Goal: Task Accomplishment & Management: Manage account settings

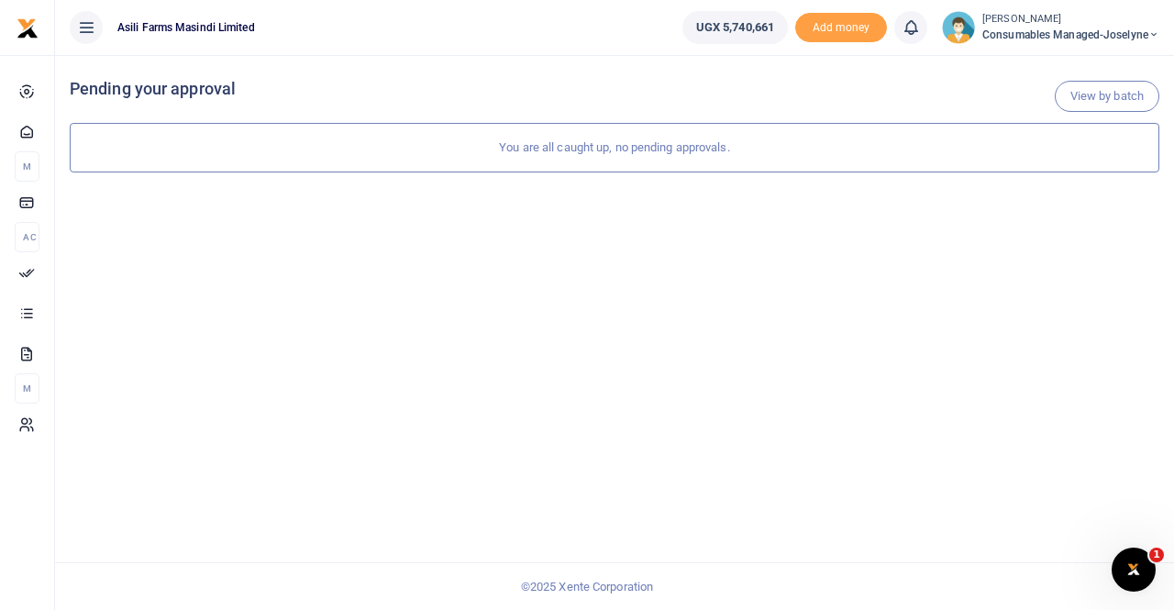
click at [1049, 22] on small "[PERSON_NAME]" at bounding box center [1070, 20] width 177 height 16
click at [1066, 64] on link "Switch accounts" at bounding box center [1089, 67] width 145 height 26
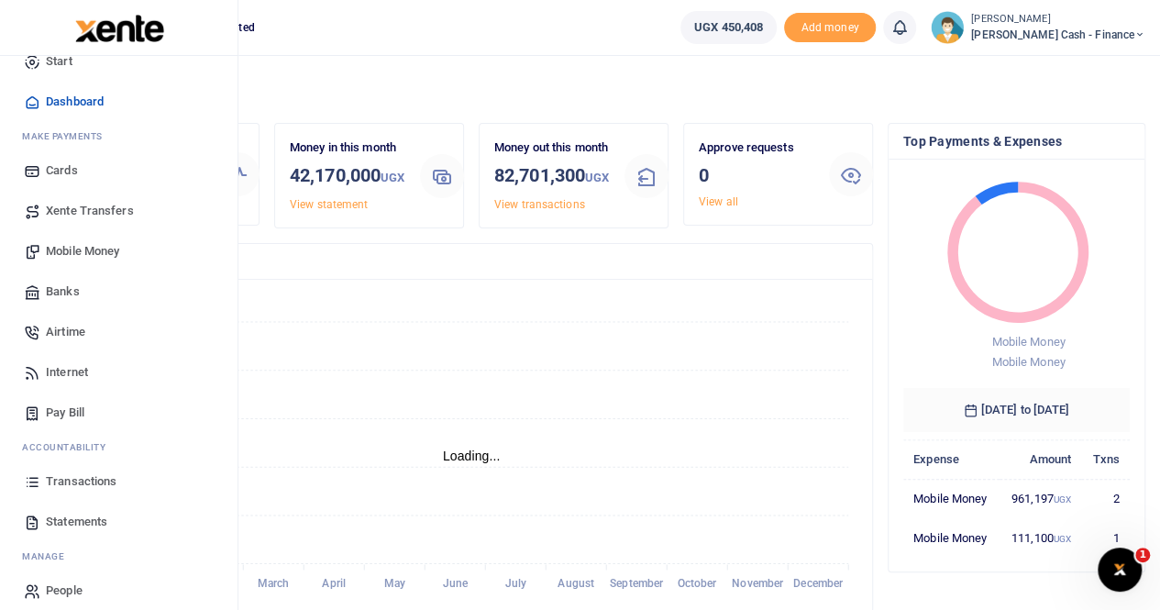
scroll to position [44, 0]
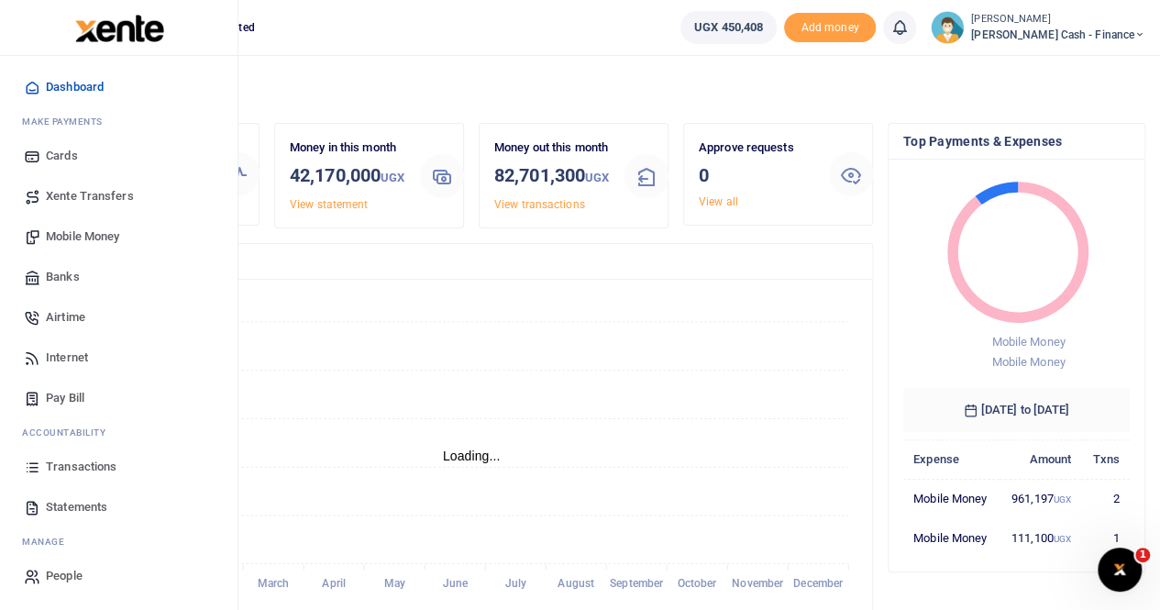
click at [90, 500] on span "Statements" at bounding box center [76, 507] width 61 height 18
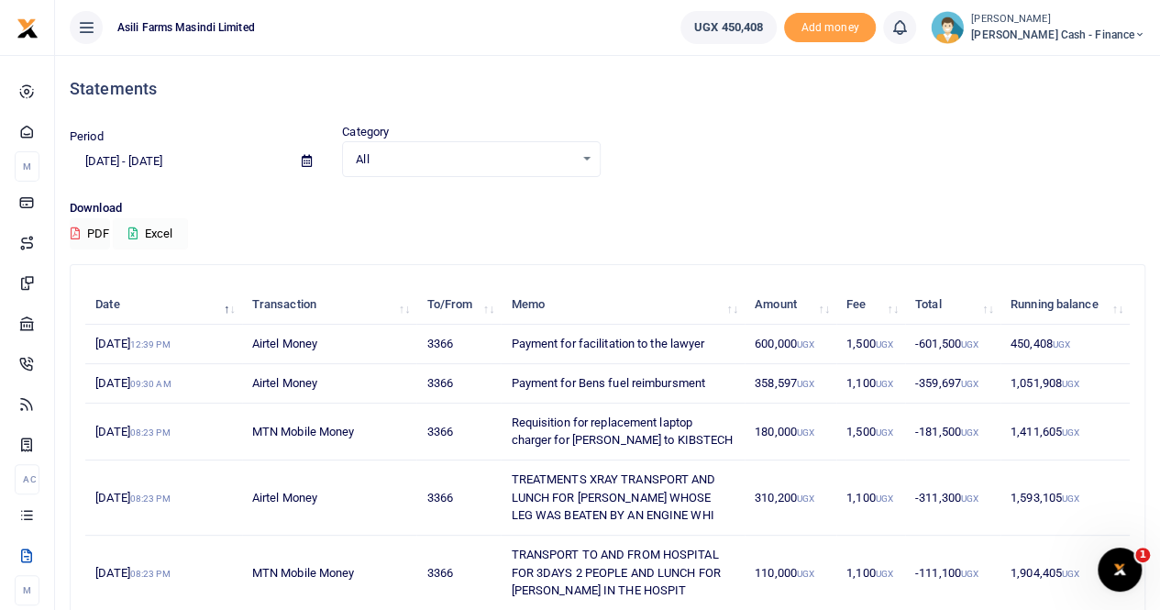
click at [156, 233] on button "Excel" at bounding box center [150, 233] width 75 height 31
click at [304, 162] on icon at bounding box center [307, 161] width 10 height 12
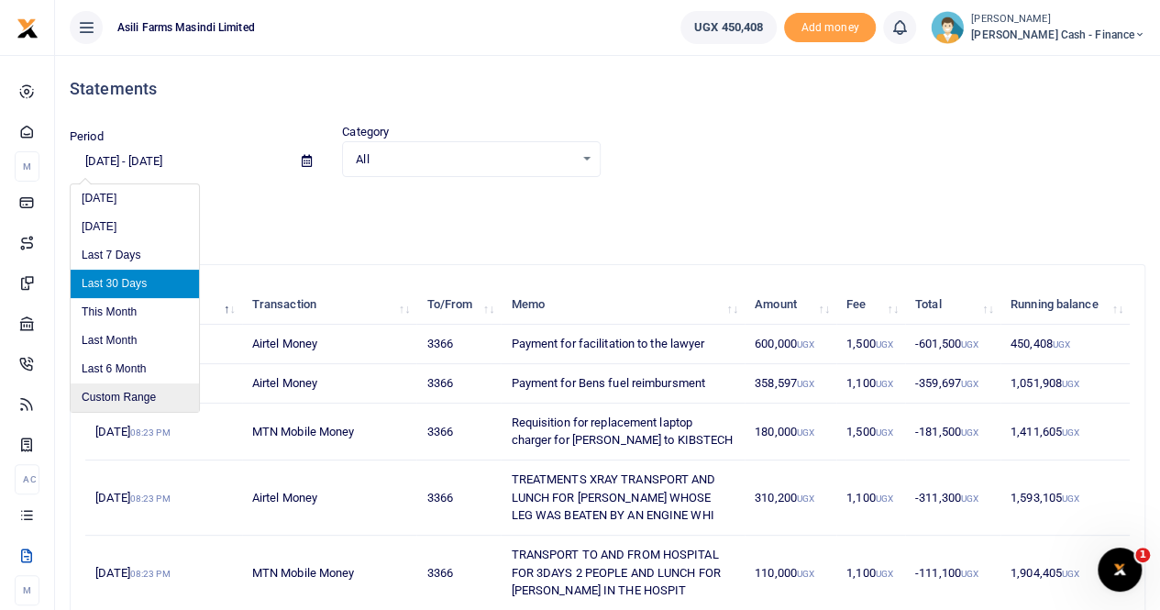
click at [130, 397] on li "Custom Range" at bounding box center [135, 397] width 128 height 28
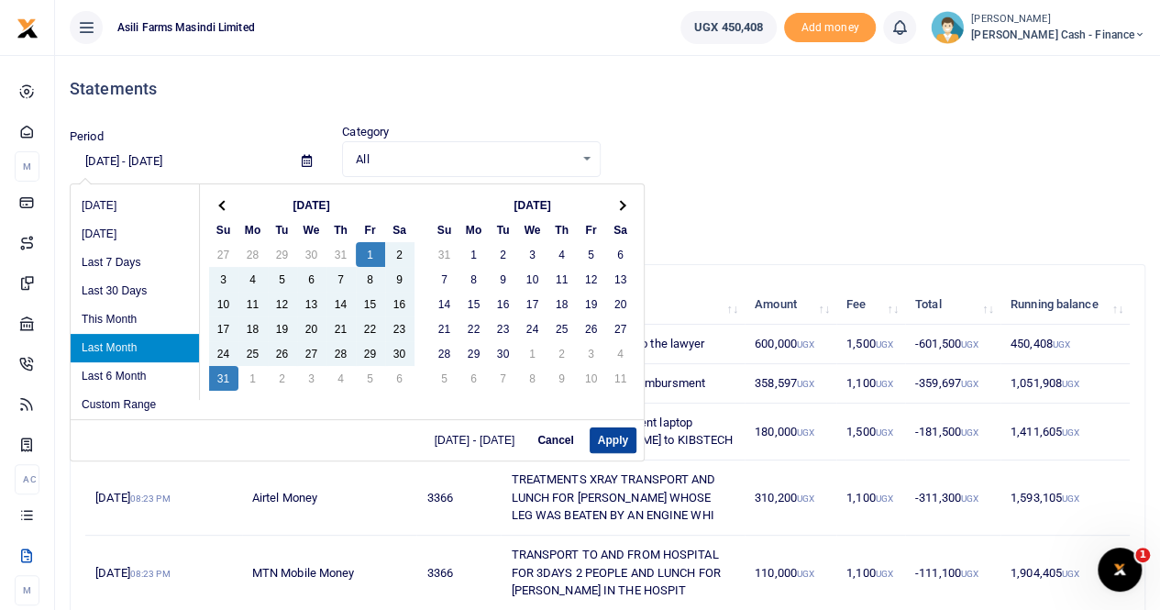
click at [618, 435] on button "Apply" at bounding box center [613, 440] width 47 height 26
type input "08/01/2025 - 08/31/2025"
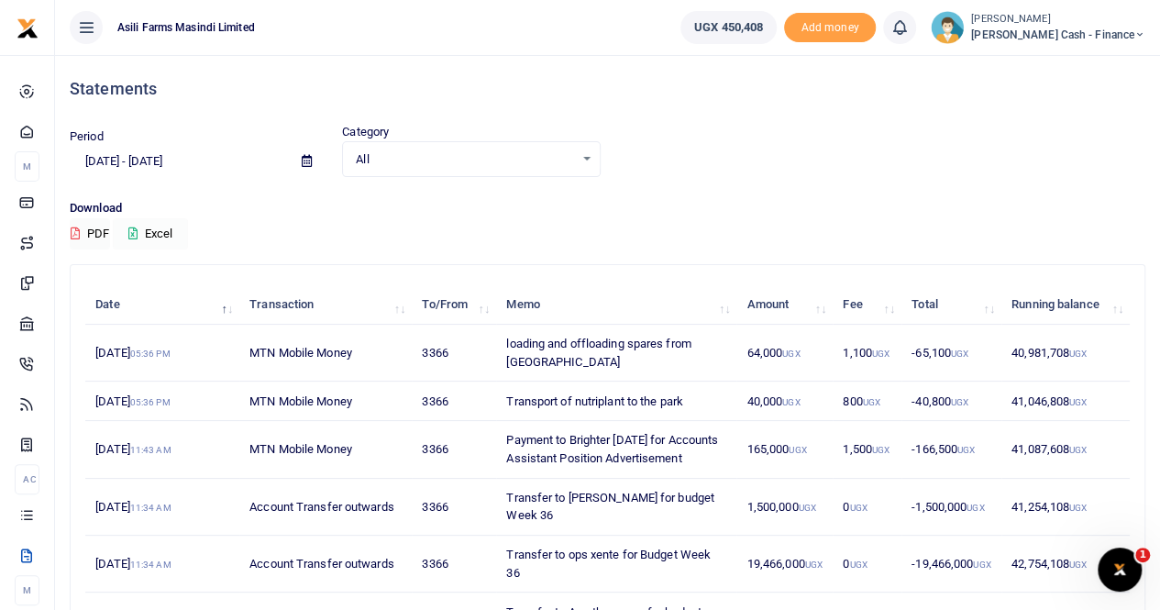
click at [158, 230] on button "Excel" at bounding box center [150, 233] width 75 height 31
